Goal: Transaction & Acquisition: Subscribe to service/newsletter

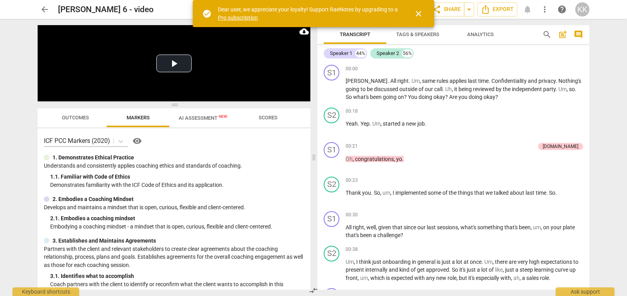
click at [242, 16] on link "Pro subscription" at bounding box center [238, 18] width 40 height 6
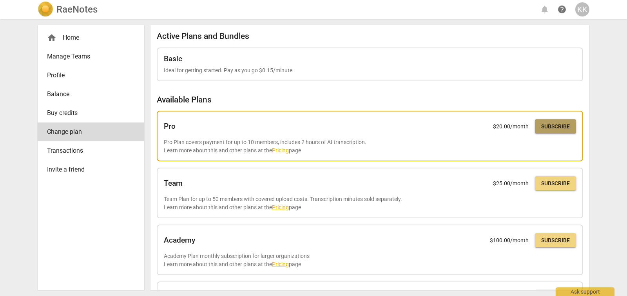
click at [548, 126] on span "Subscribe" at bounding box center [555, 127] width 29 height 8
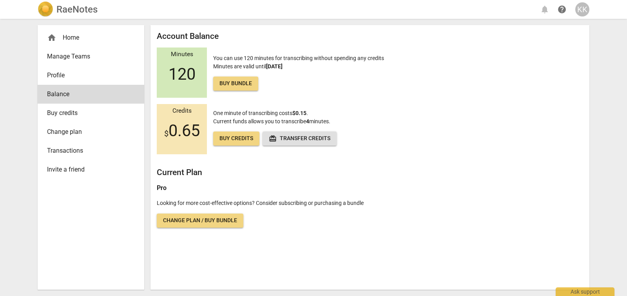
click at [89, 5] on h2 "RaeNotes" at bounding box center [76, 9] width 41 height 11
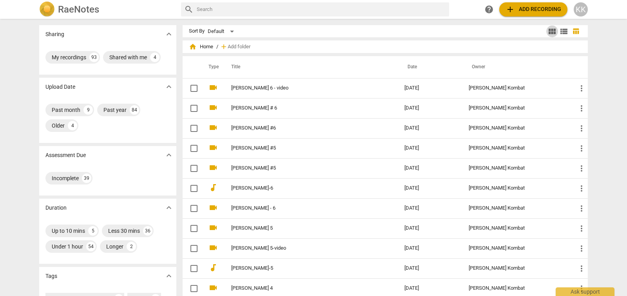
click at [553, 33] on span "view_module" at bounding box center [552, 31] width 9 height 9
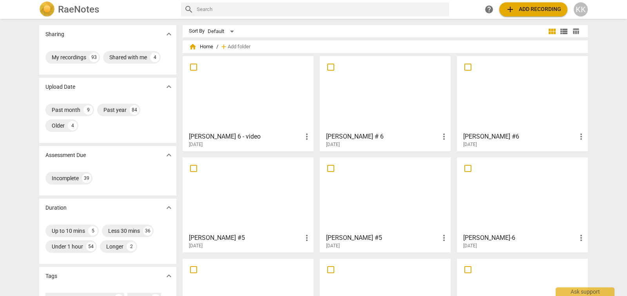
click at [554, 9] on span "add Add recording" at bounding box center [534, 9] width 56 height 9
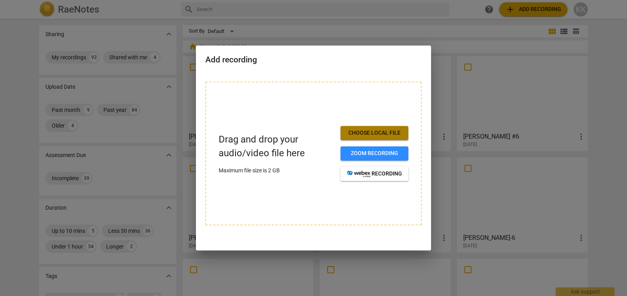
click at [371, 131] on span "Choose local file" at bounding box center [374, 133] width 55 height 8
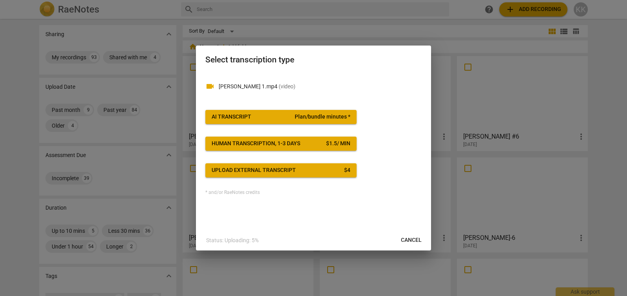
click at [282, 115] on span "AI Transcript Plan/bundle minutes *" at bounding box center [281, 117] width 139 height 8
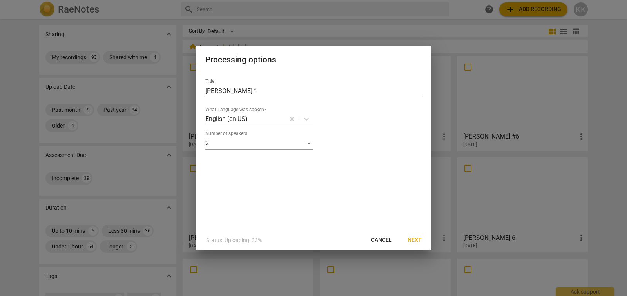
click at [416, 241] on span "Next" at bounding box center [415, 240] width 14 height 8
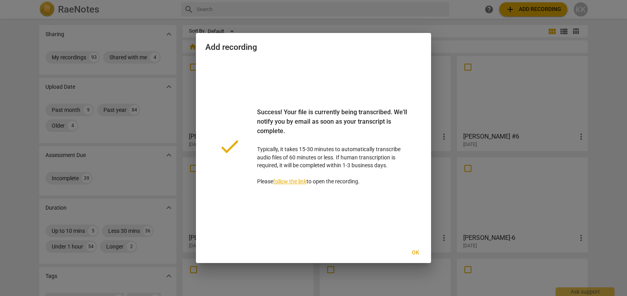
click at [414, 251] on span "Ok" at bounding box center [415, 253] width 13 height 8
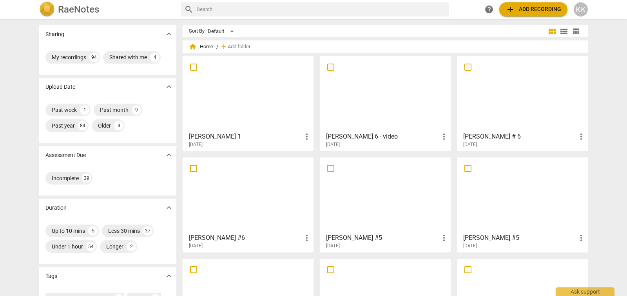
click at [265, 77] on div at bounding box center [247, 93] width 125 height 69
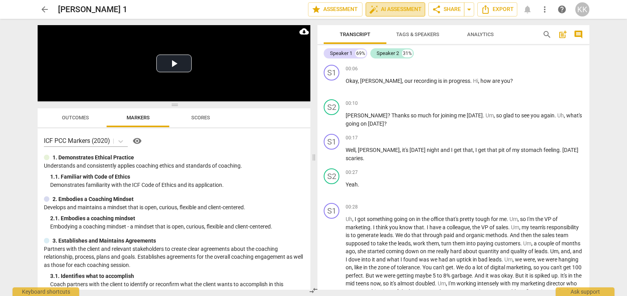
click at [399, 9] on span "auto_fix_high AI Assessment" at bounding box center [395, 9] width 53 height 9
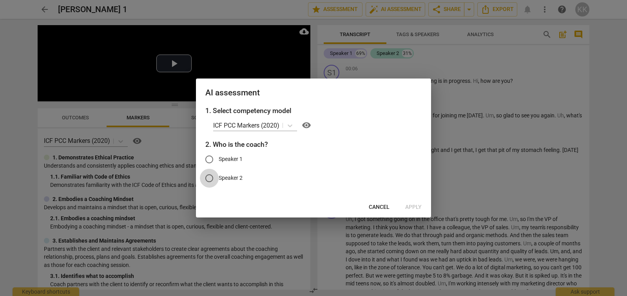
click at [213, 178] on input "Speaker 2" at bounding box center [209, 178] width 19 height 19
radio input "true"
click at [416, 211] on button "Apply" at bounding box center [413, 207] width 29 height 14
